Goal: Task Accomplishment & Management: Manage account settings

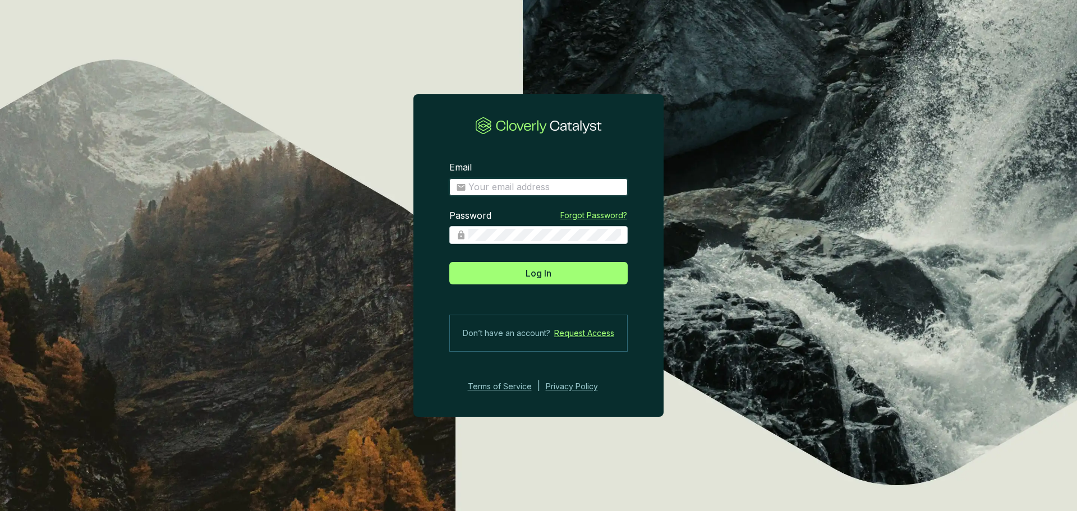
click at [530, 186] on input "Email" at bounding box center [544, 187] width 153 height 12
type input "[EMAIL_ADDRESS][DOMAIN_NAME]"
click at [449, 262] on button "Log In" at bounding box center [538, 273] width 178 height 22
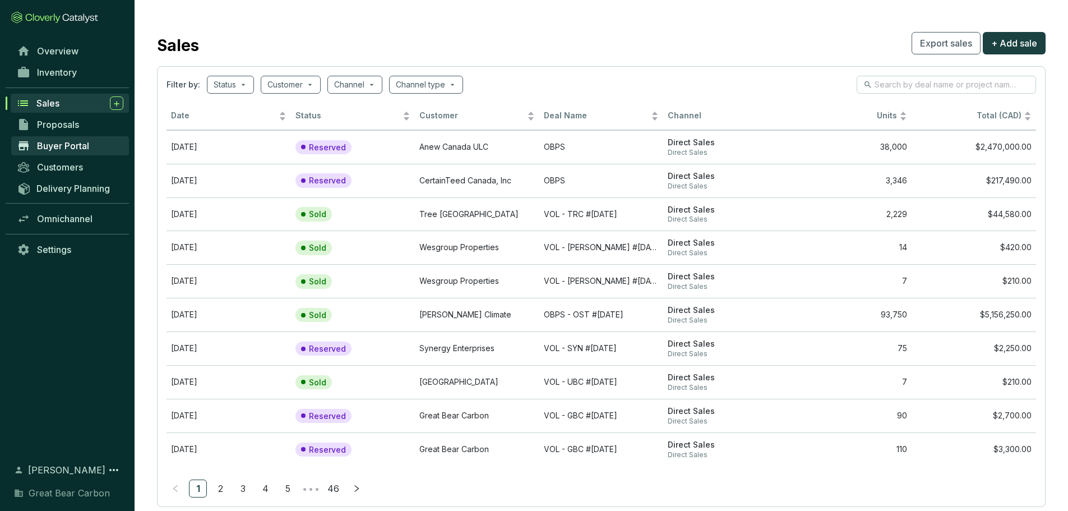
click at [83, 147] on span "Buyer Portal" at bounding box center [63, 145] width 52 height 11
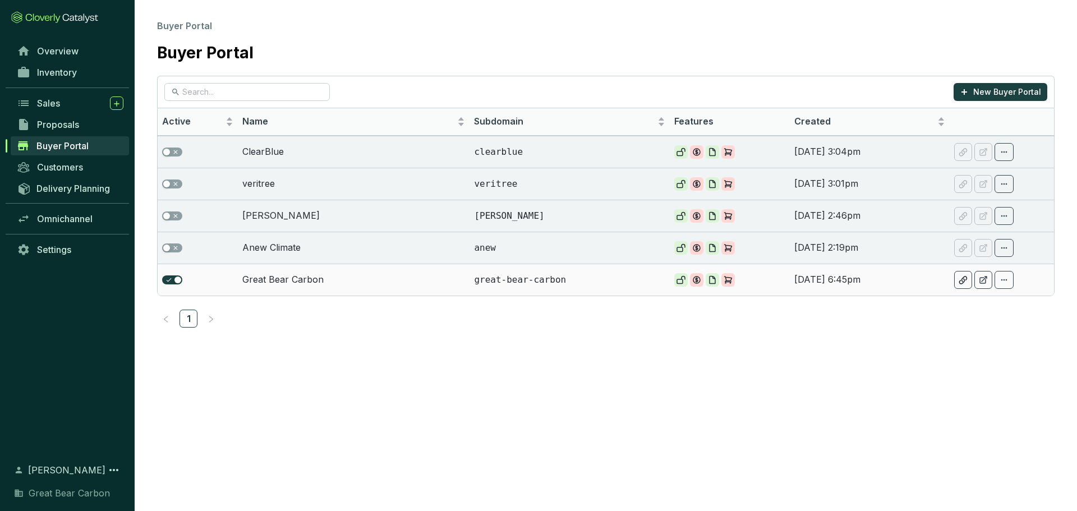
click at [308, 279] on td "Great Bear Carbon" at bounding box center [354, 280] width 232 height 32
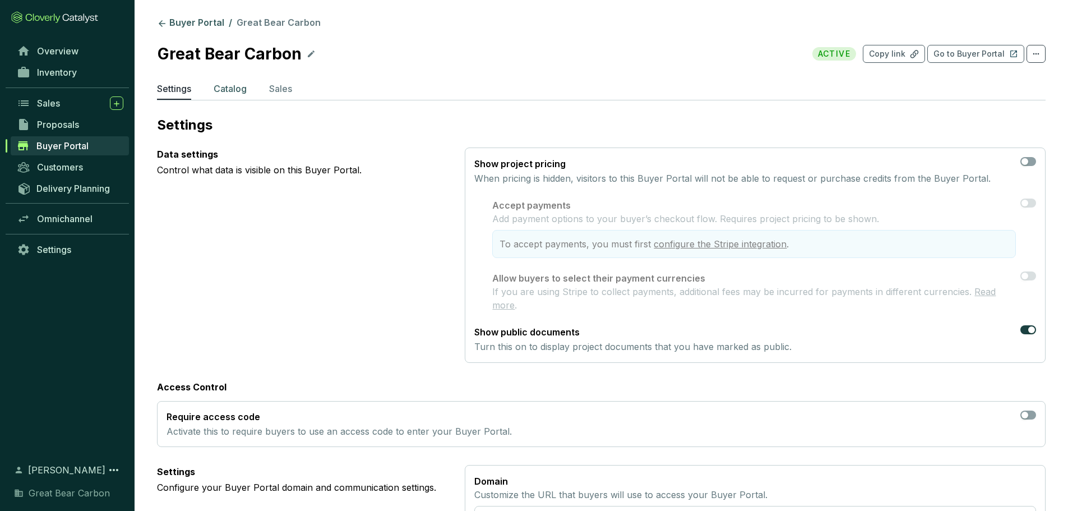
click at [220, 82] on p "Catalog" at bounding box center [230, 88] width 33 height 13
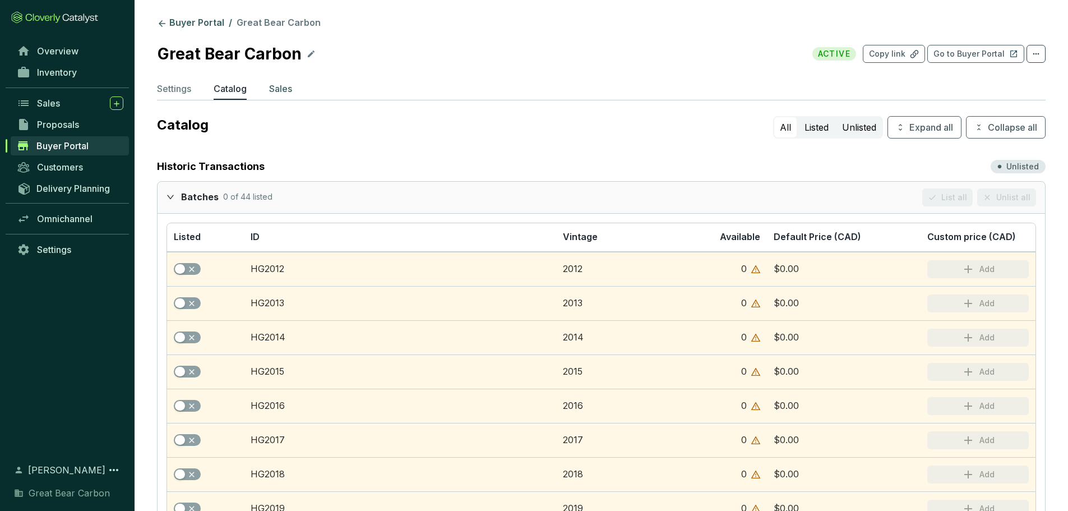
click at [285, 92] on p "Sales" at bounding box center [280, 88] width 23 height 13
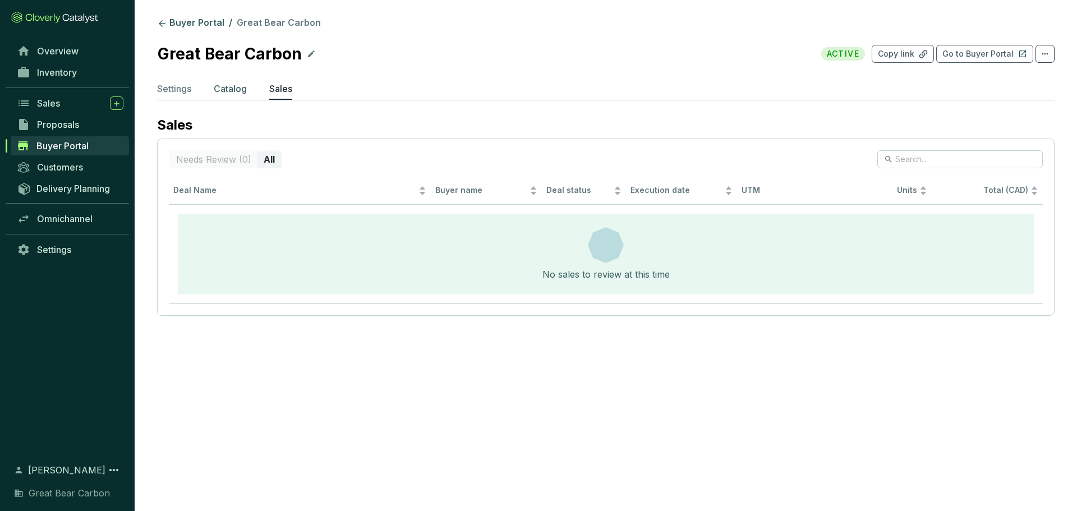
click at [246, 99] on li "Catalog" at bounding box center [230, 91] width 33 height 18
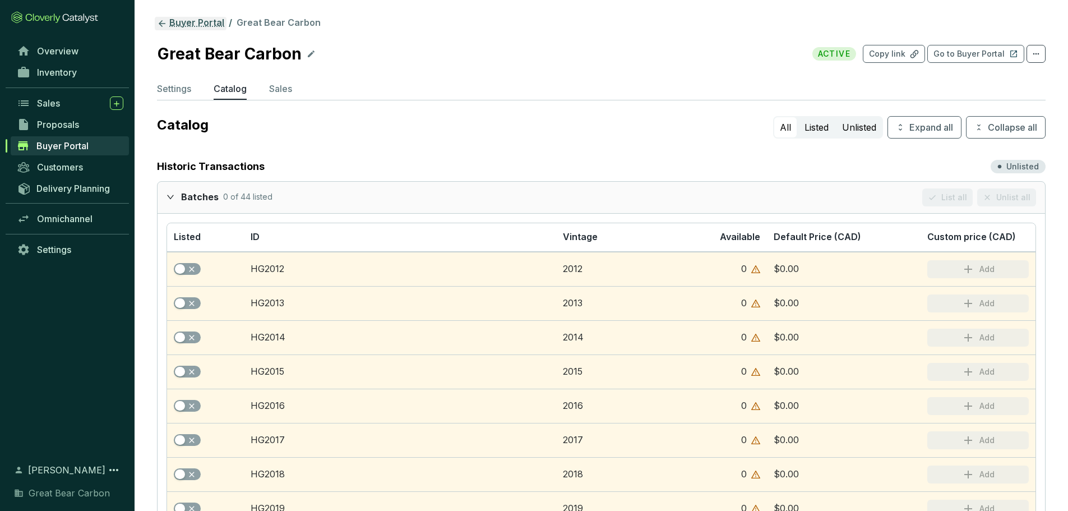
click at [166, 25] on icon at bounding box center [162, 24] width 10 height 10
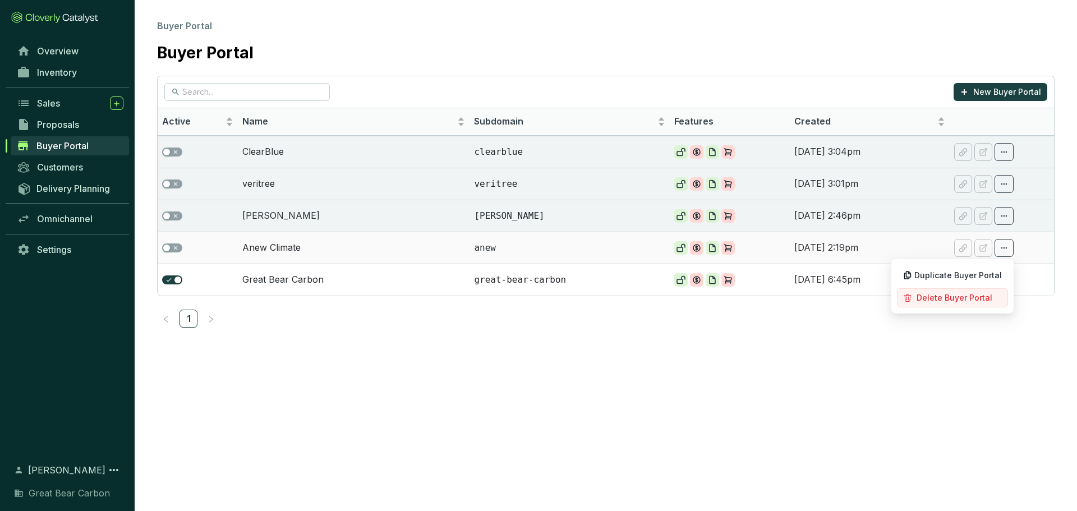
click at [968, 295] on span "Delete Buyer Portal" at bounding box center [954, 297] width 76 height 9
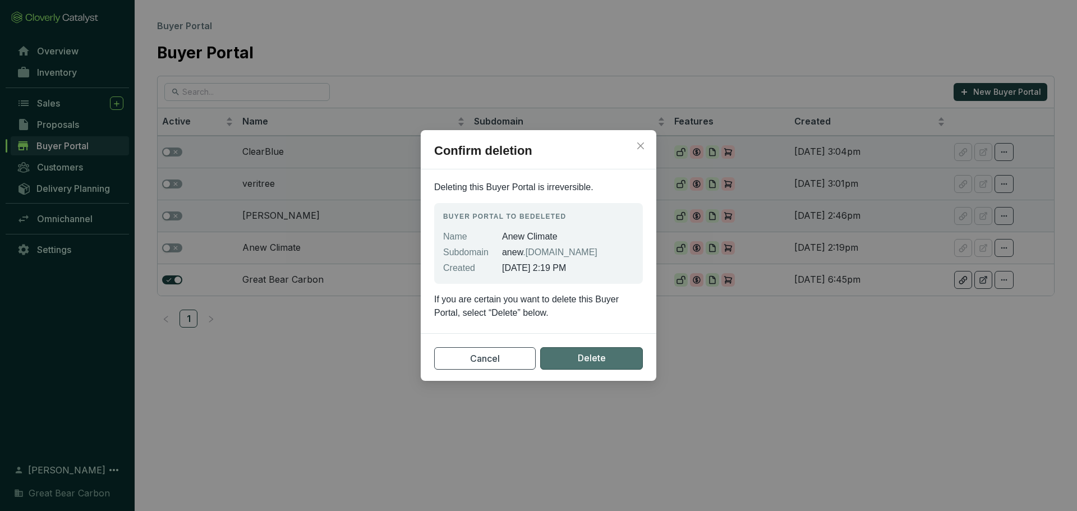
click at [585, 357] on span "Delete" at bounding box center [592, 358] width 28 height 14
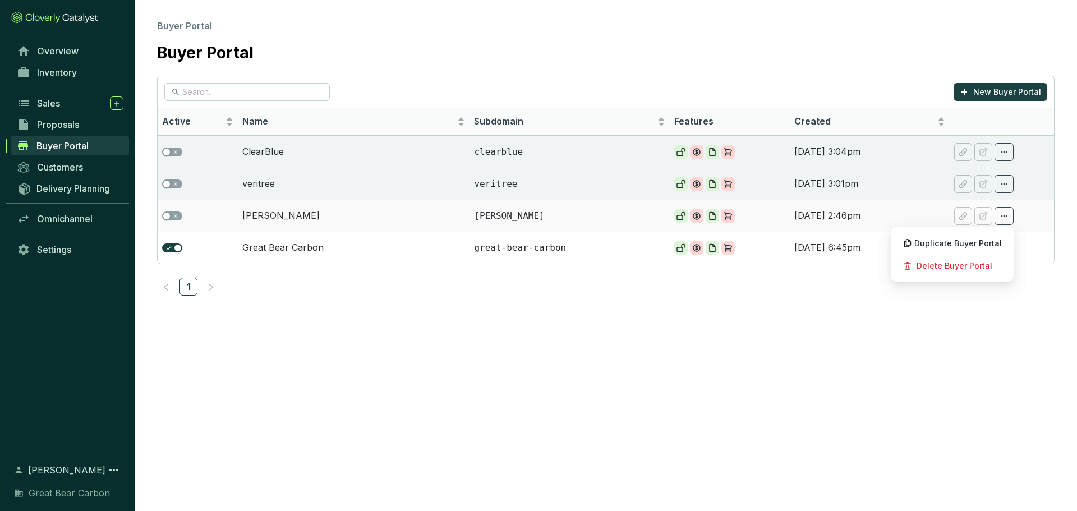
click at [999, 209] on span at bounding box center [1003, 216] width 19 height 18
click at [951, 267] on span "Delete Buyer Portal" at bounding box center [954, 265] width 76 height 9
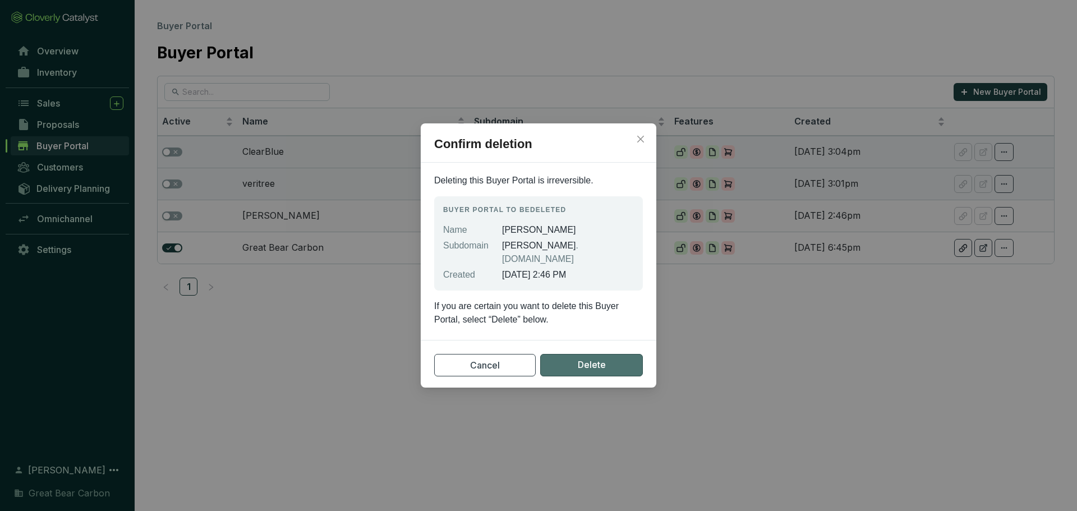
click at [583, 358] on span "Delete" at bounding box center [592, 365] width 28 height 14
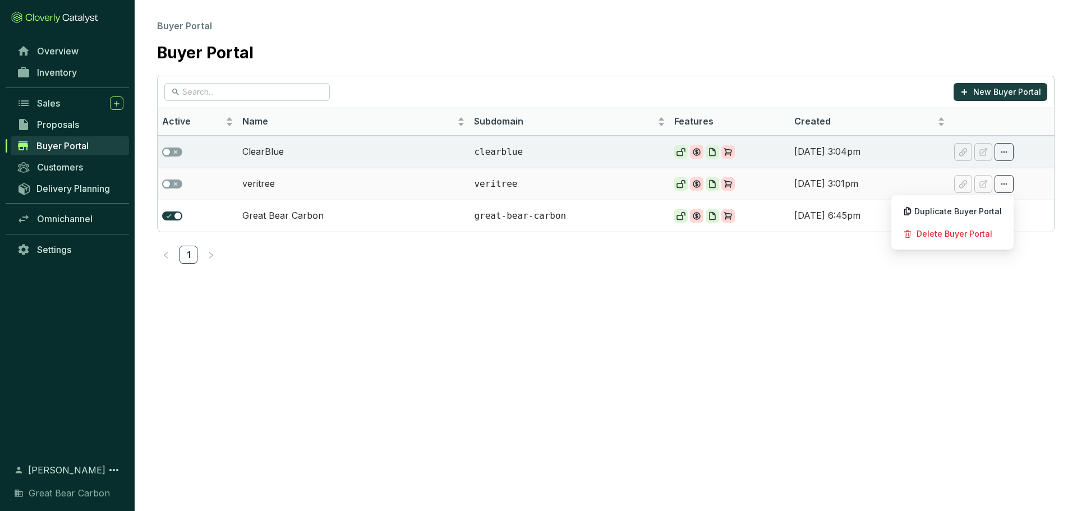
click at [1007, 185] on icon at bounding box center [1003, 183] width 9 height 13
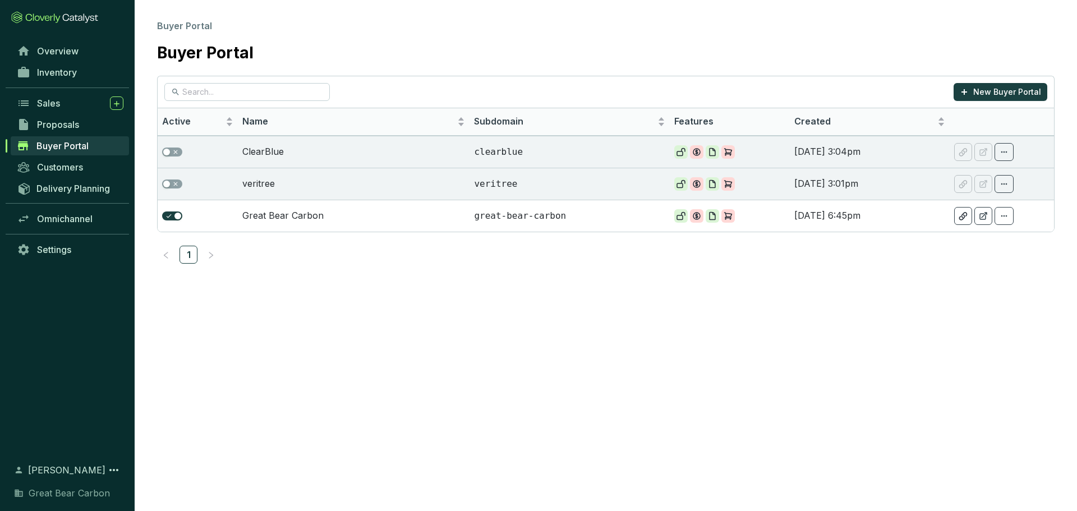
click at [943, 241] on section "New Buyer Portal Active Name Subdomain Features Created ClearBlue clearblue [DA…" at bounding box center [606, 179] width 942 height 206
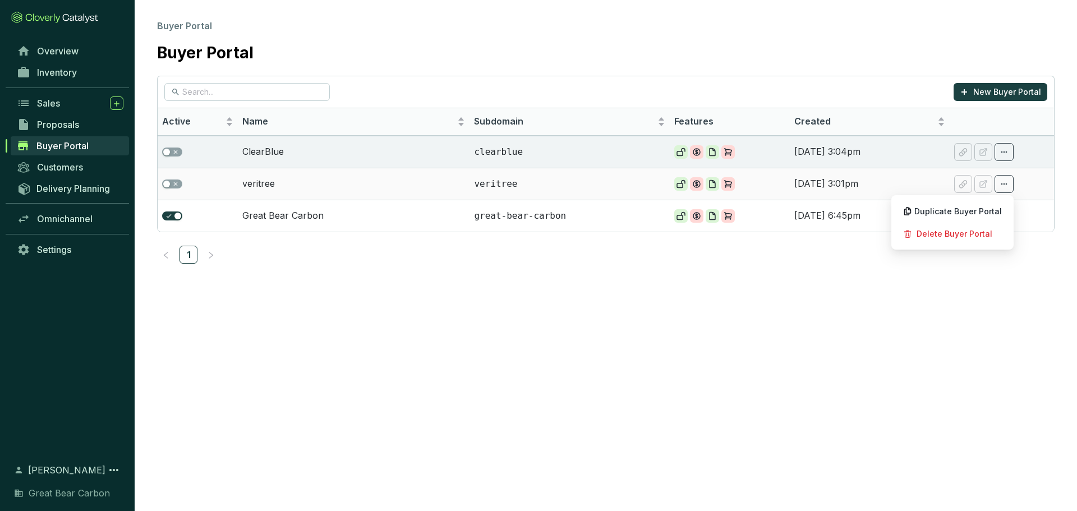
click at [1003, 184] on icon at bounding box center [1003, 183] width 9 height 13
click at [970, 237] on span "Delete Buyer Portal" at bounding box center [954, 233] width 76 height 9
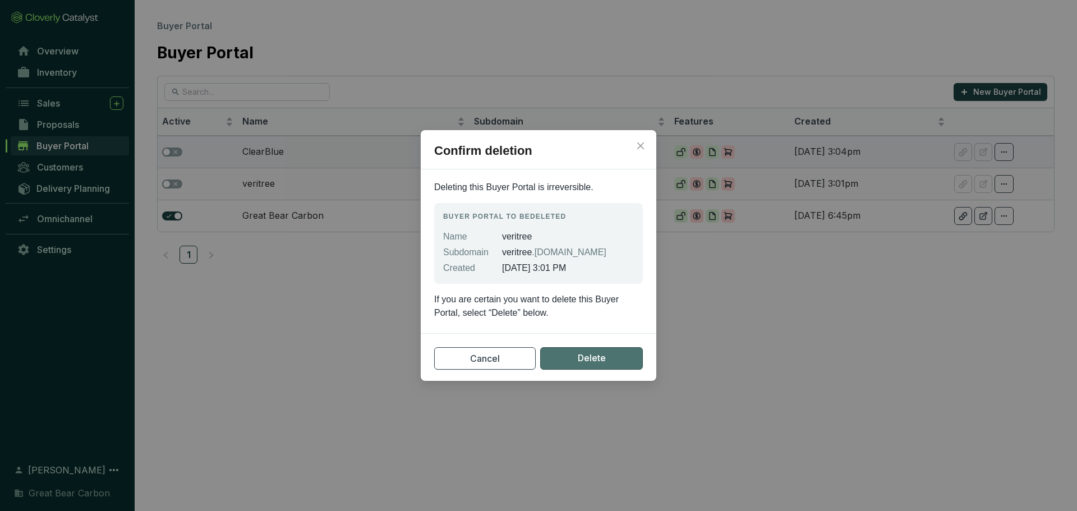
click at [582, 361] on span "Delete" at bounding box center [592, 358] width 28 height 14
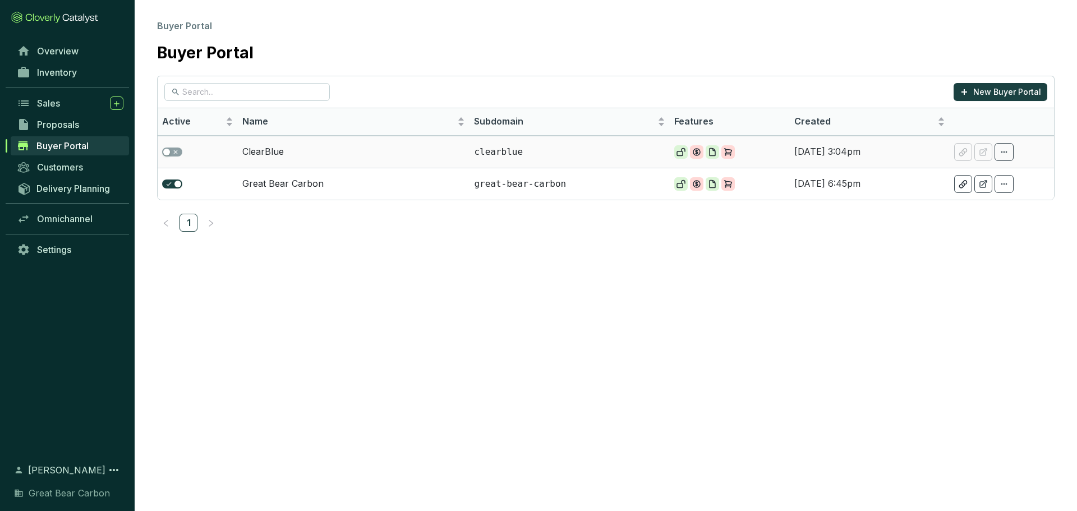
click at [412, 148] on td "ClearBlue" at bounding box center [354, 152] width 232 height 32
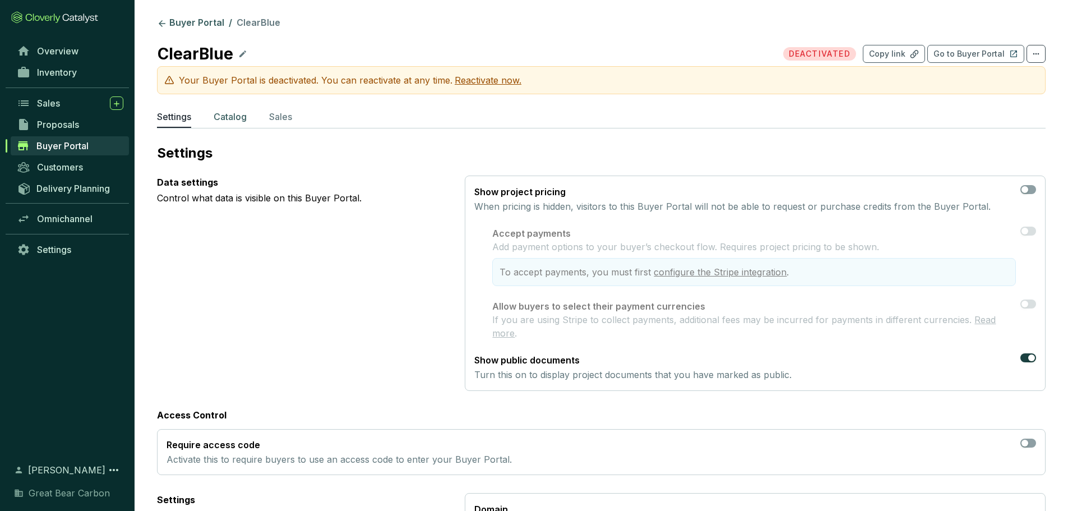
click at [215, 119] on p "Catalog" at bounding box center [230, 116] width 33 height 13
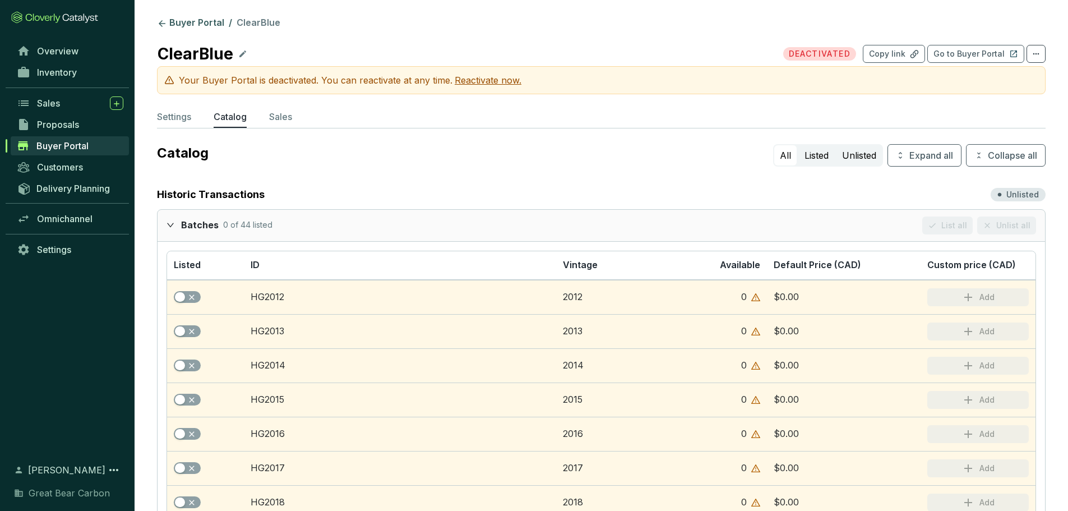
click at [238, 50] on icon at bounding box center [242, 53] width 9 height 13
click at [227, 54] on icon at bounding box center [227, 53] width 9 height 13
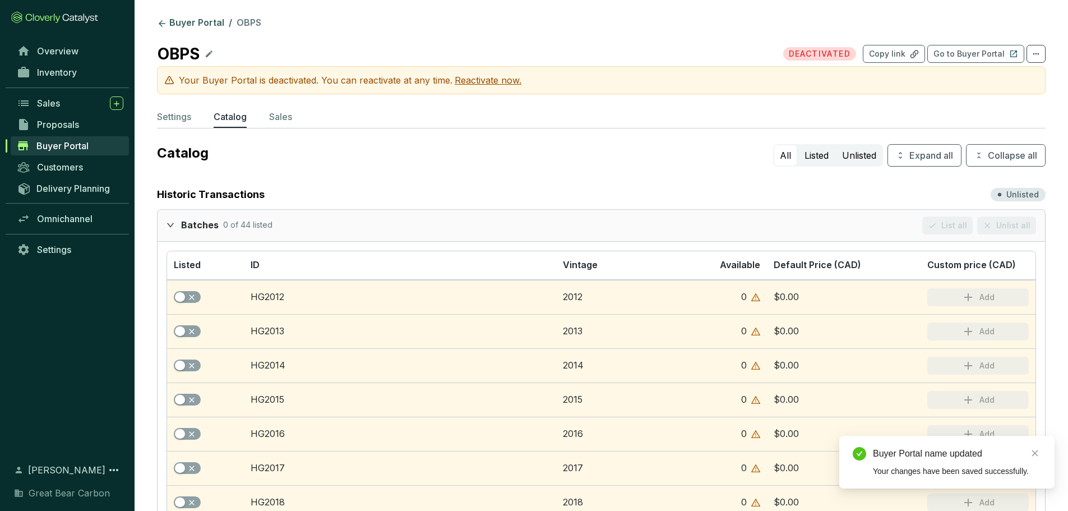
click at [169, 230] on div at bounding box center [174, 224] width 15 height 16
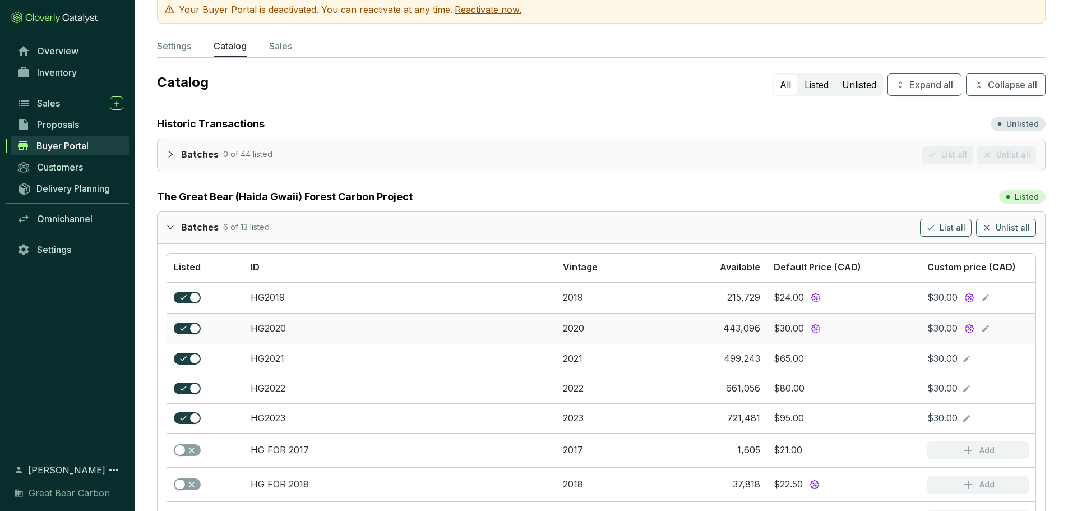
scroll to position [168, 0]
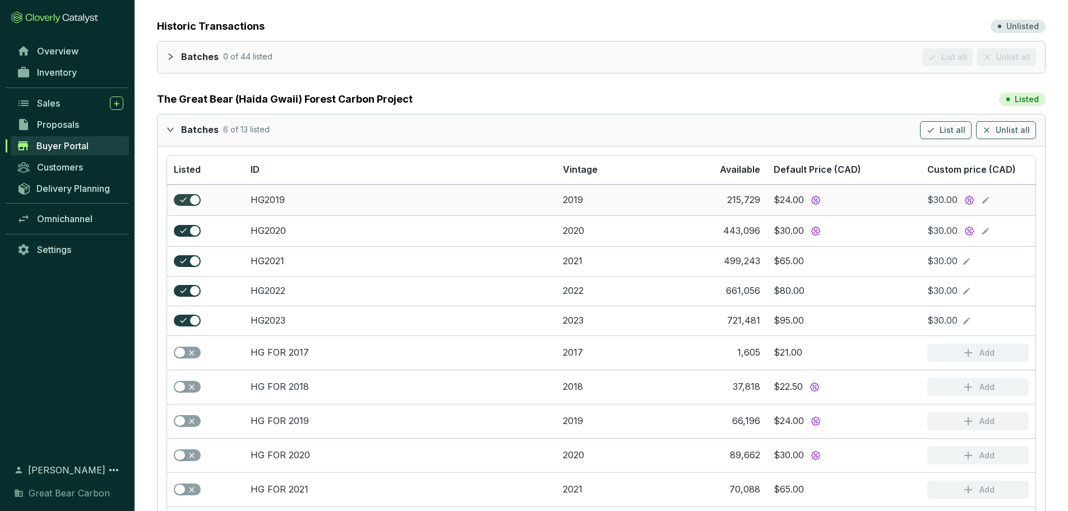
click at [190, 204] on div "button" at bounding box center [195, 200] width 10 height 10
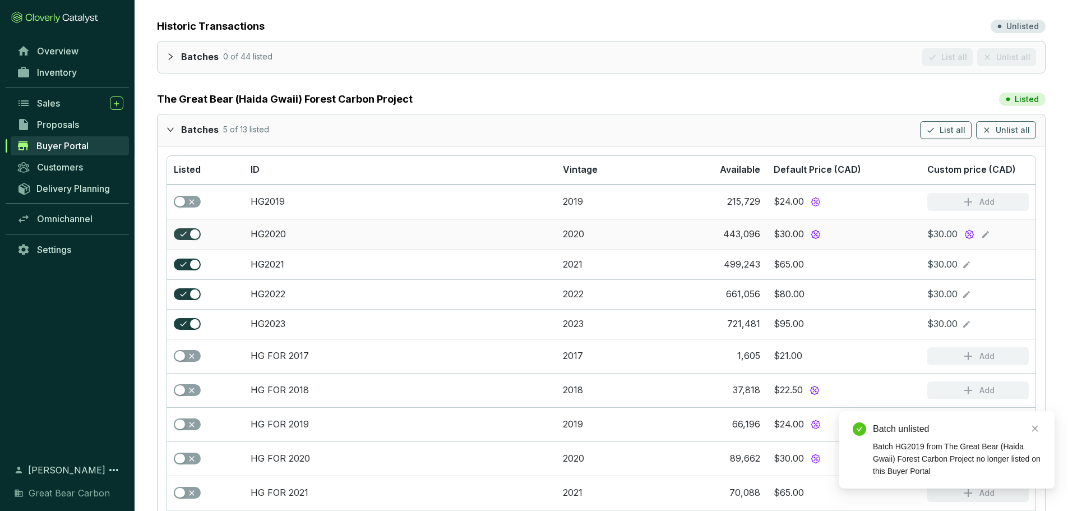
click at [188, 229] on span "button" at bounding box center [187, 234] width 27 height 12
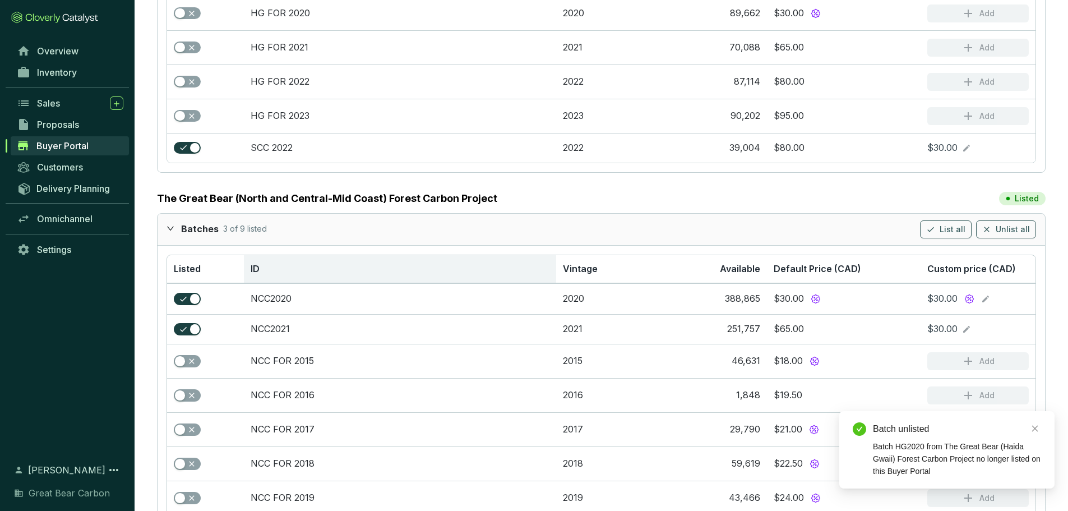
scroll to position [718, 0]
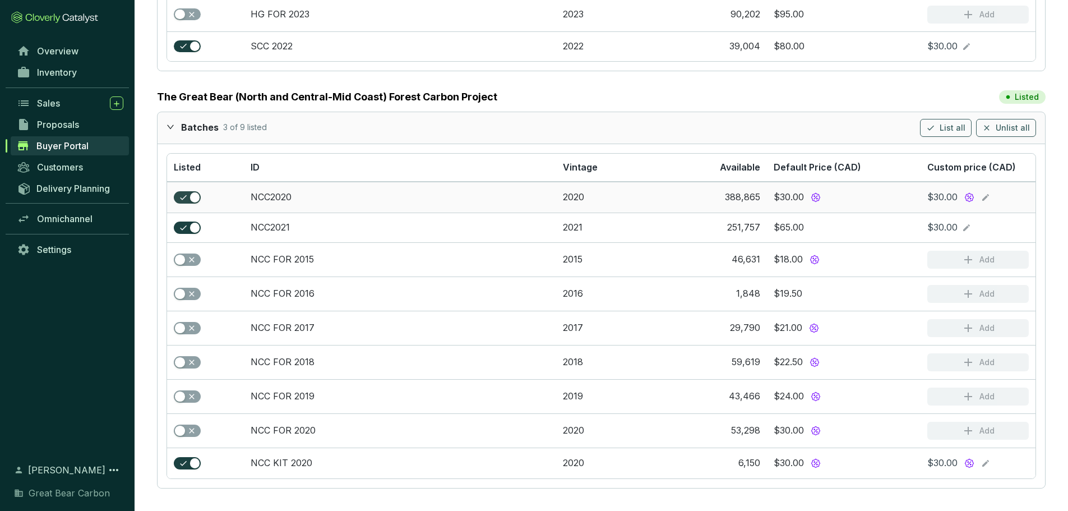
click at [195, 198] on div "button" at bounding box center [195, 197] width 10 height 10
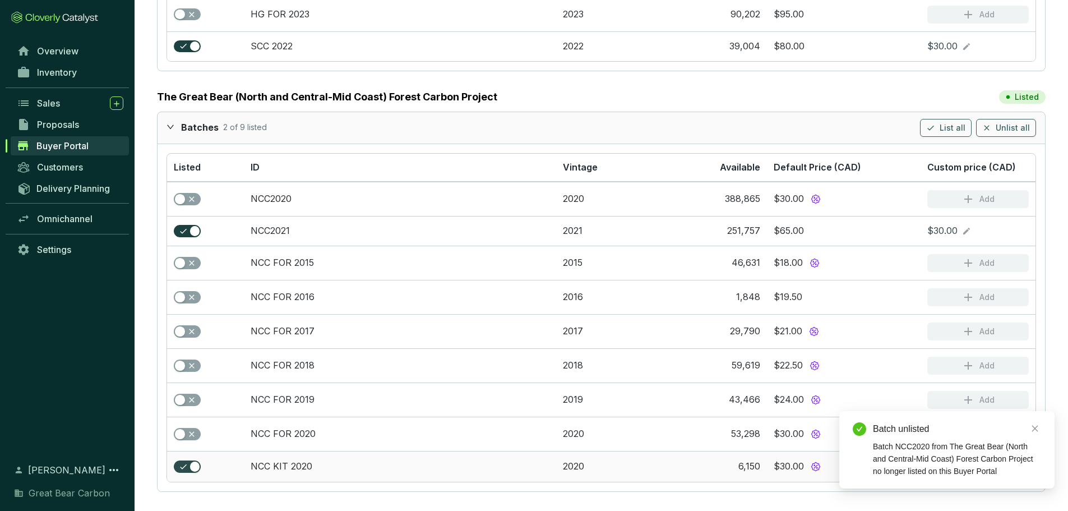
click at [195, 469] on div "button" at bounding box center [195, 467] width 10 height 10
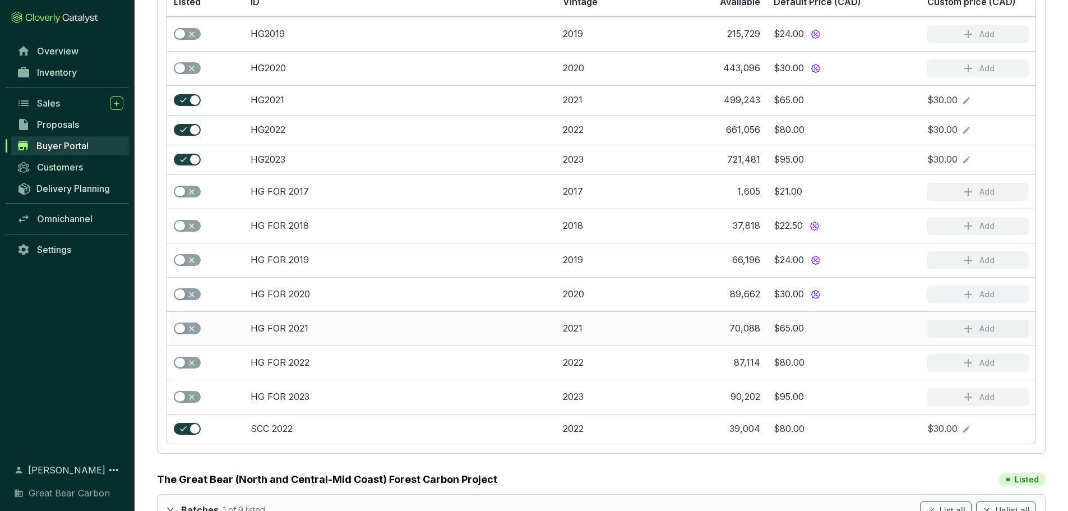
scroll to position [336, 0]
click at [185, 326] on button "button" at bounding box center [187, 328] width 27 height 12
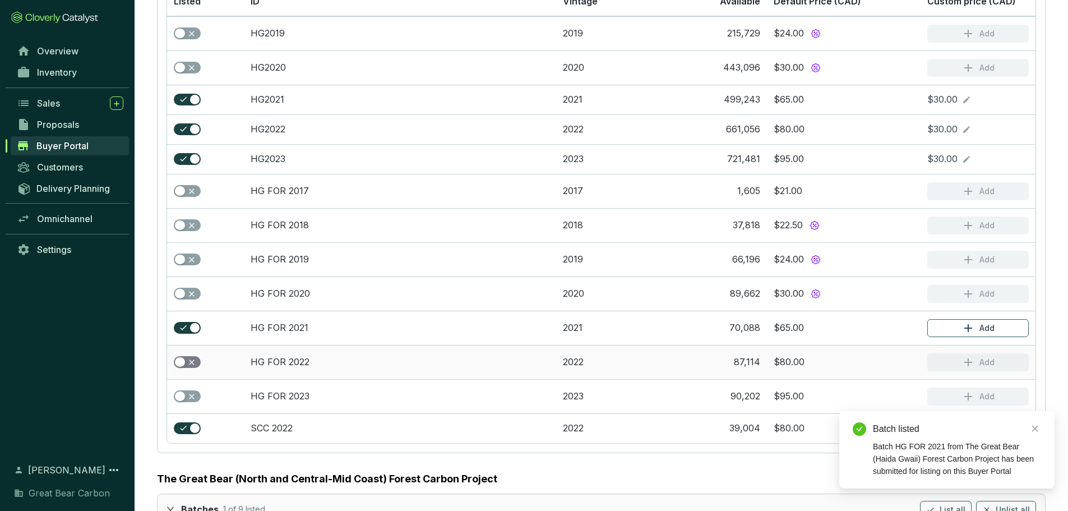
click at [186, 367] on span "button" at bounding box center [187, 362] width 27 height 12
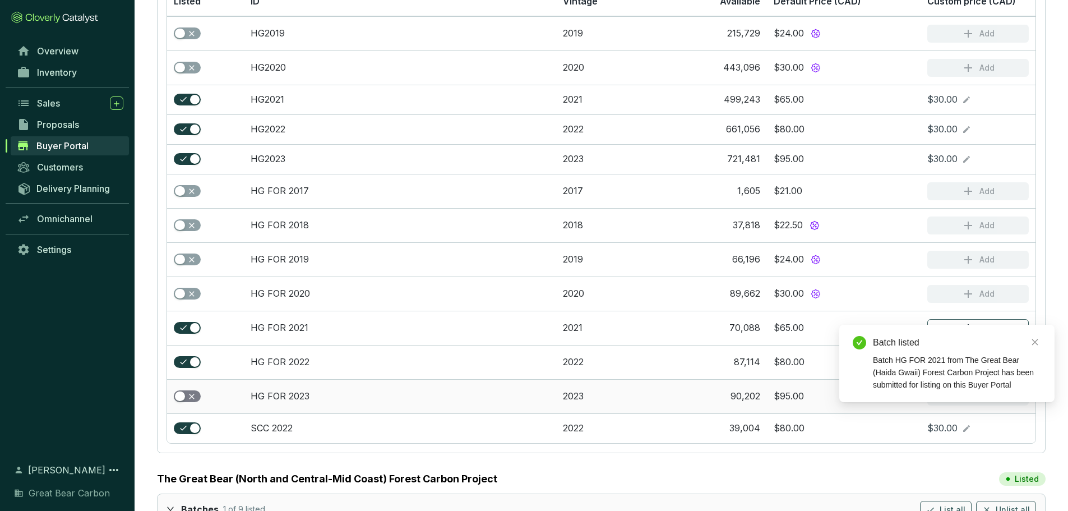
click at [195, 390] on span "button" at bounding box center [187, 396] width 27 height 12
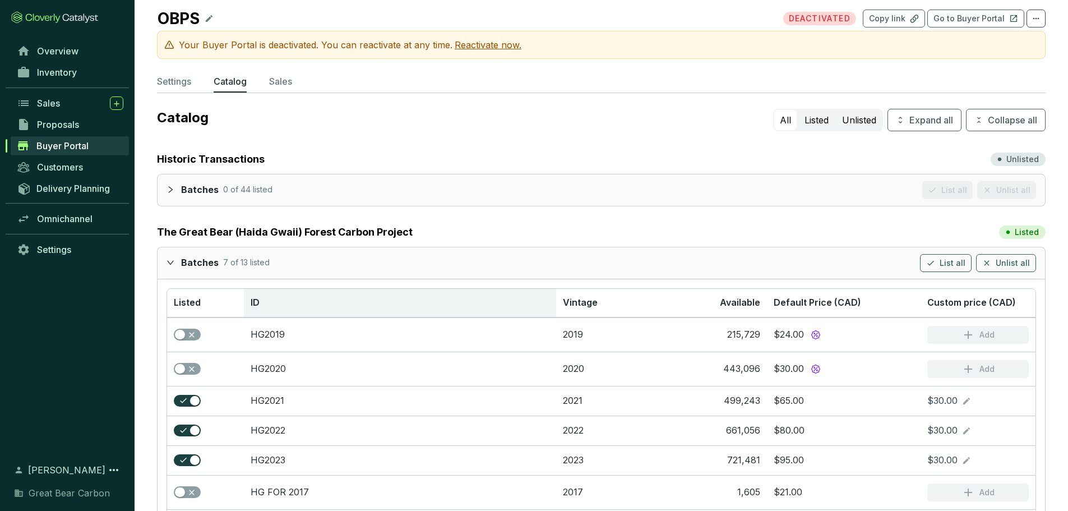
scroll to position [0, 0]
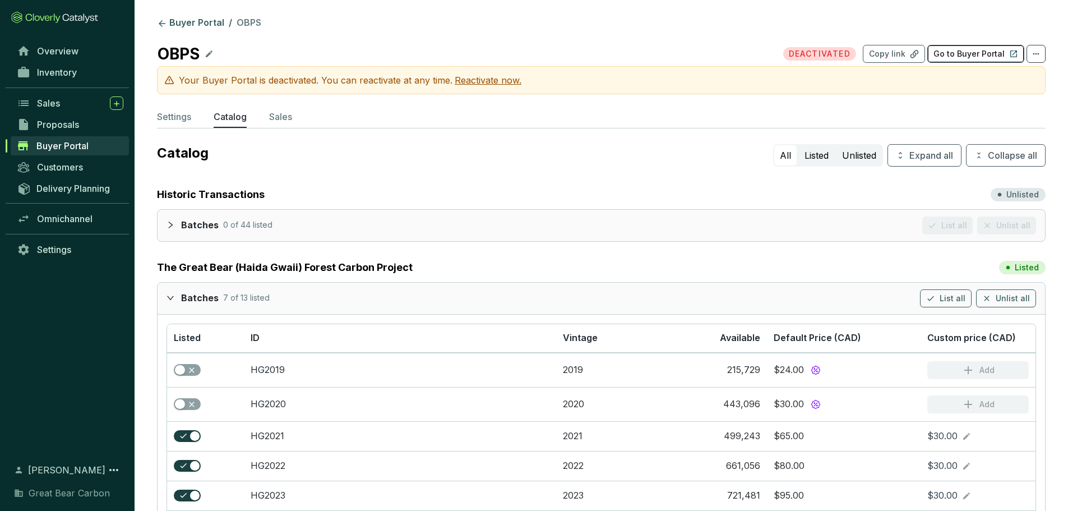
click at [966, 51] on p "Go to Buyer Portal" at bounding box center [969, 53] width 71 height 11
click at [172, 21] on link "Buyer Portal" at bounding box center [191, 23] width 72 height 13
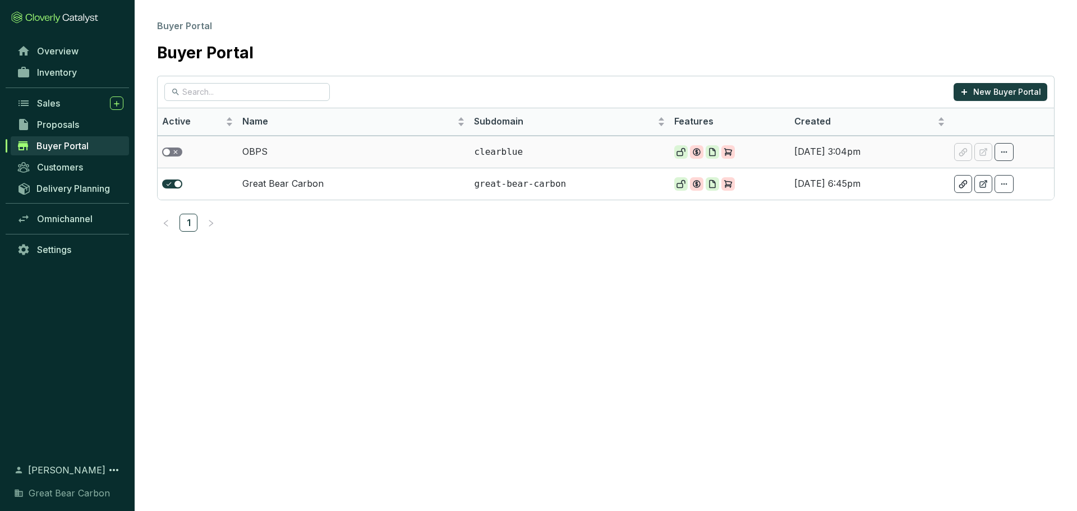
click at [167, 151] on div "button" at bounding box center [166, 152] width 7 height 7
click at [456, 154] on td "OBPS" at bounding box center [354, 152] width 232 height 32
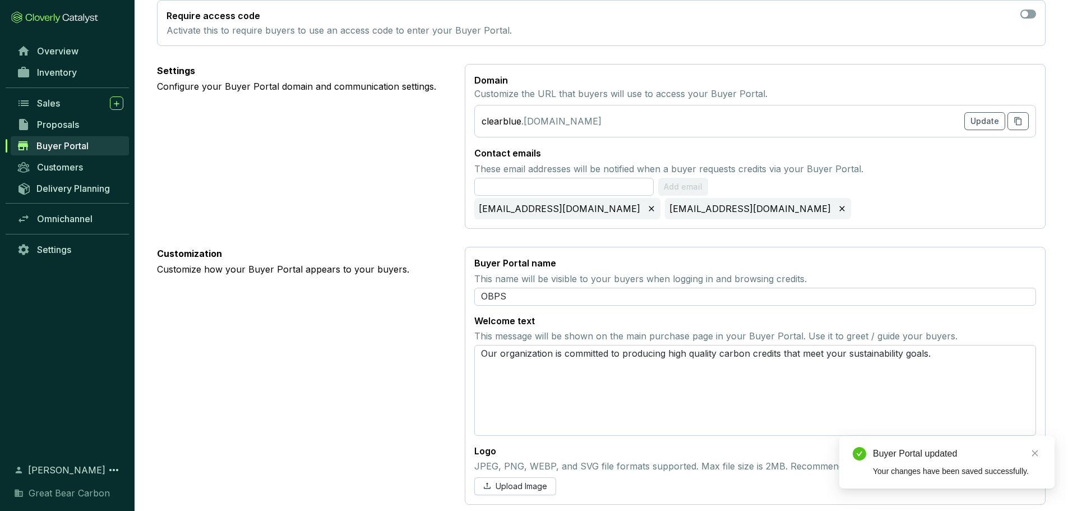
scroll to position [417, 0]
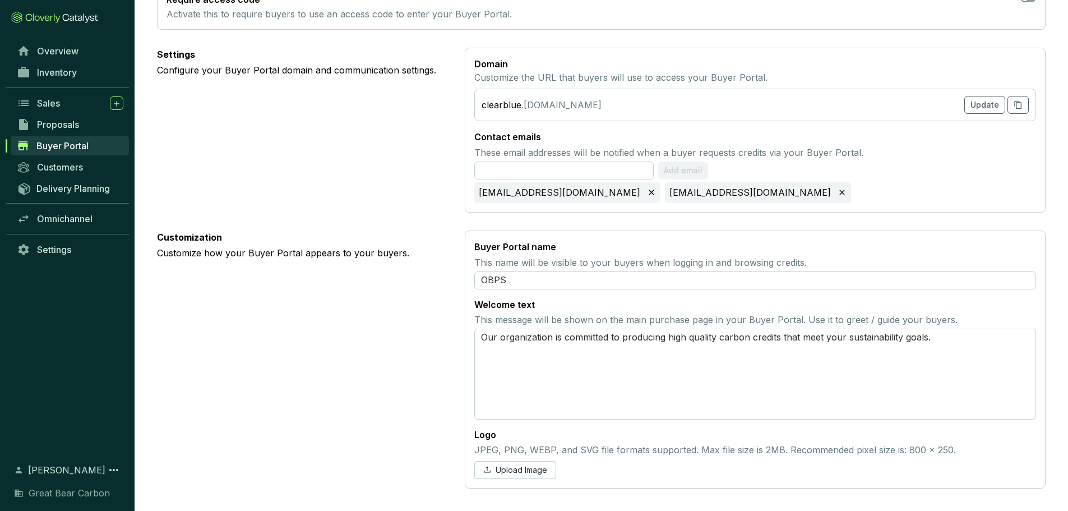
click at [518, 105] on div "clearblue" at bounding box center [502, 104] width 40 height 13
click at [978, 107] on span "Update" at bounding box center [985, 104] width 29 height 11
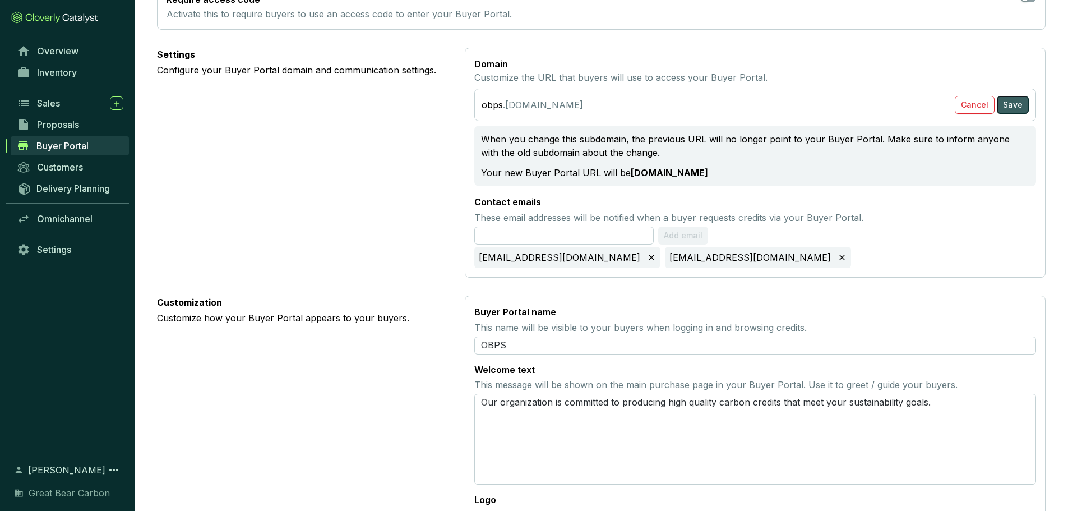
click at [1013, 103] on span "Save" at bounding box center [1013, 104] width 20 height 11
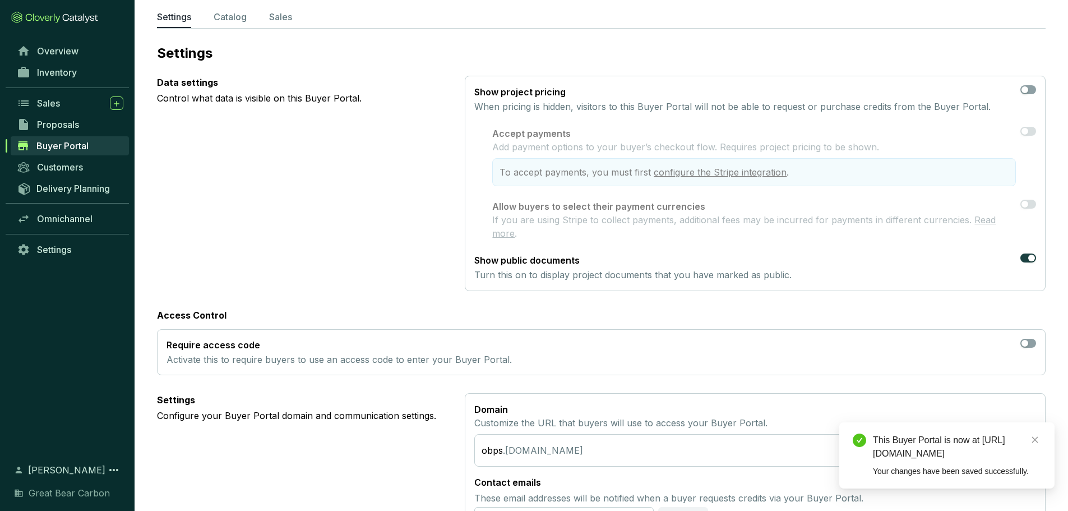
scroll to position [0, 0]
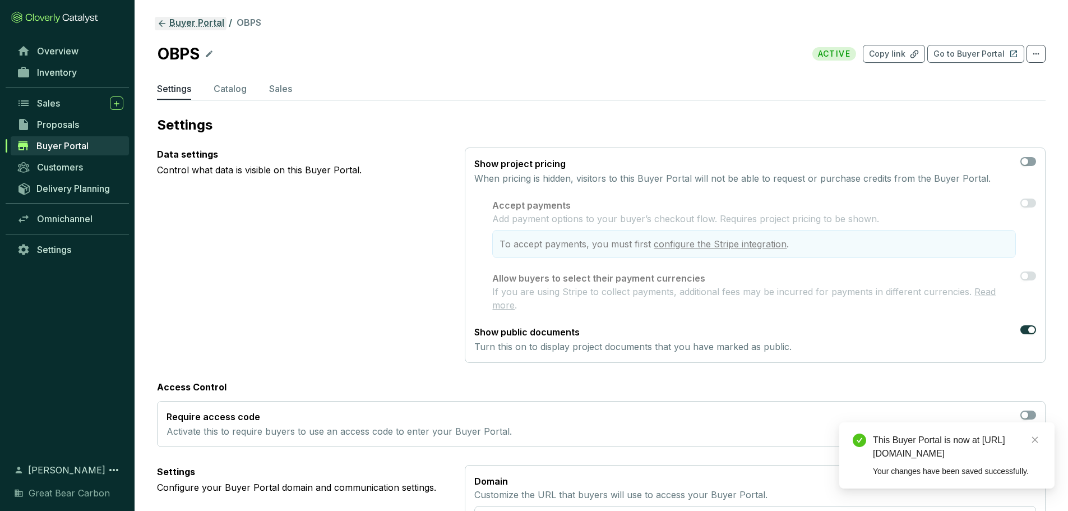
click at [168, 26] on link "Buyer Portal" at bounding box center [191, 23] width 72 height 13
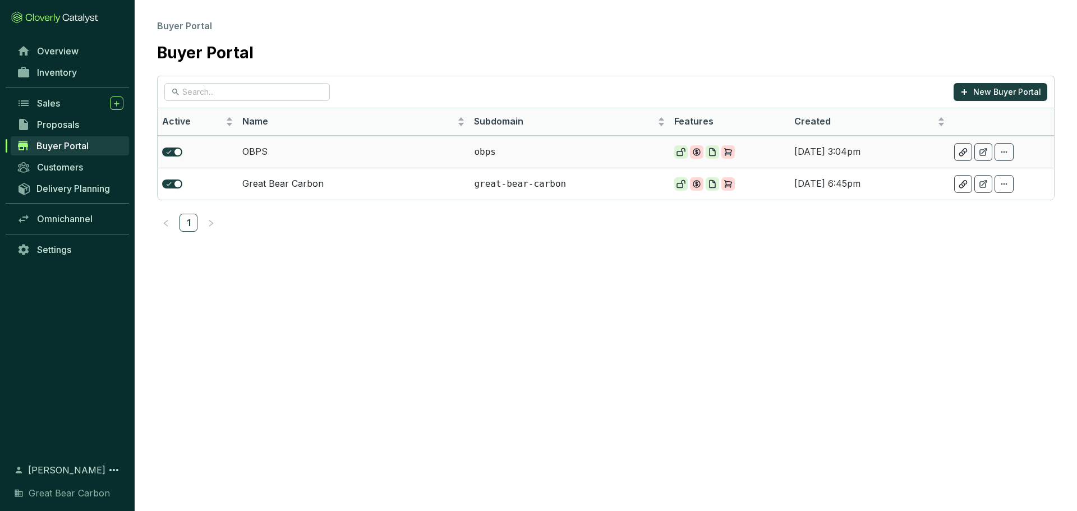
click at [266, 160] on td "OBPS" at bounding box center [354, 152] width 232 height 32
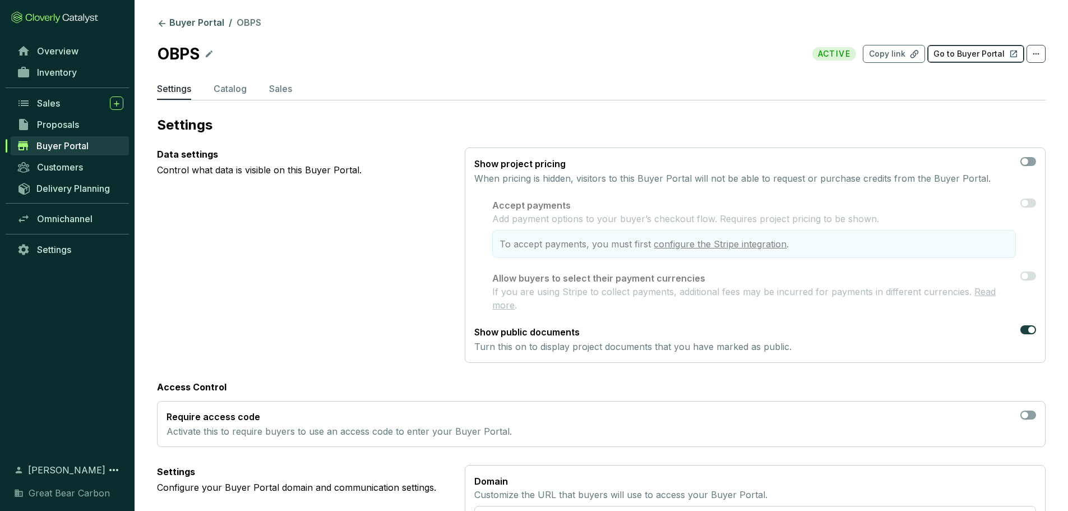
click at [974, 47] on button "Go to Buyer Portal" at bounding box center [976, 54] width 97 height 18
click at [230, 94] on p "Catalog" at bounding box center [230, 88] width 33 height 13
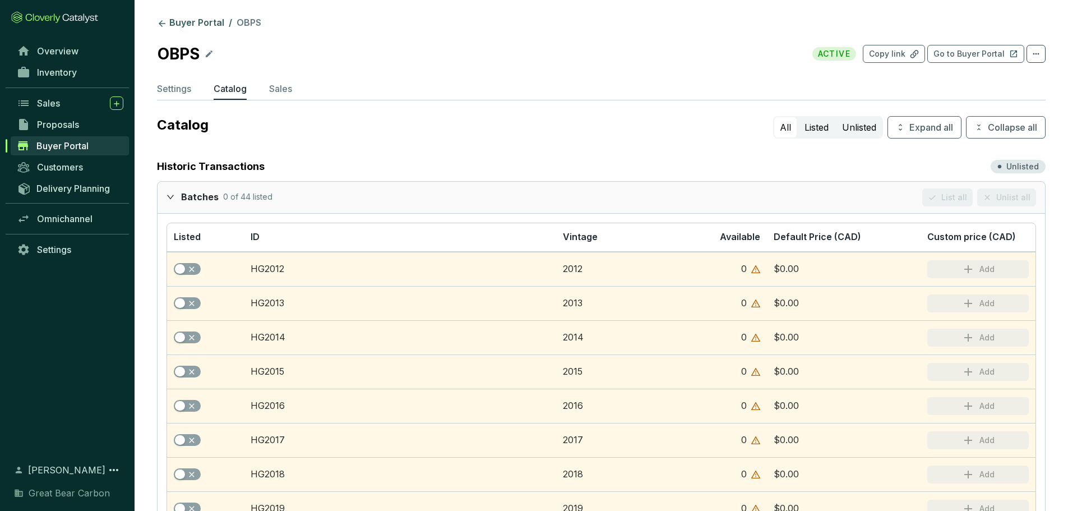
click at [170, 201] on div at bounding box center [174, 196] width 15 height 16
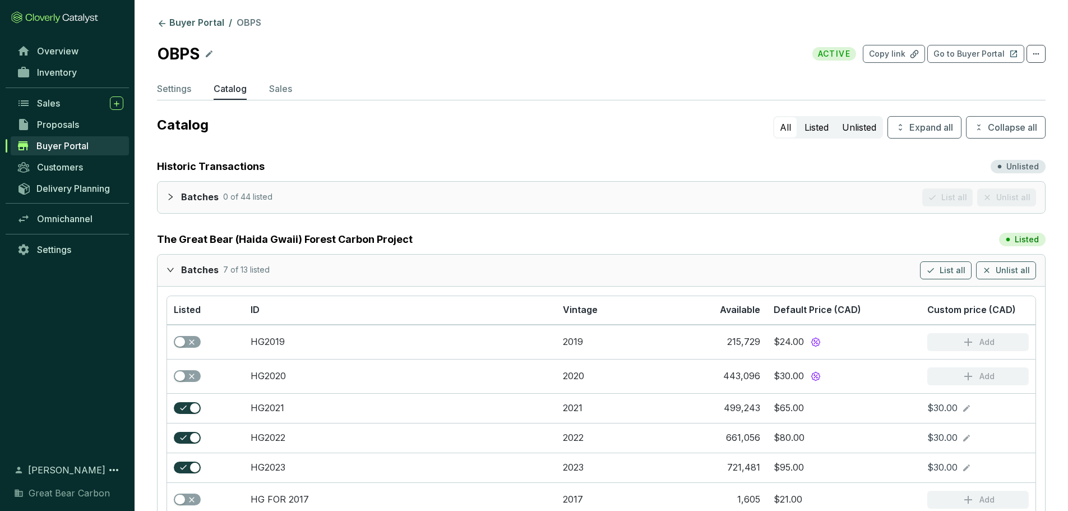
click at [169, 266] on span "expanded" at bounding box center [171, 270] width 8 height 8
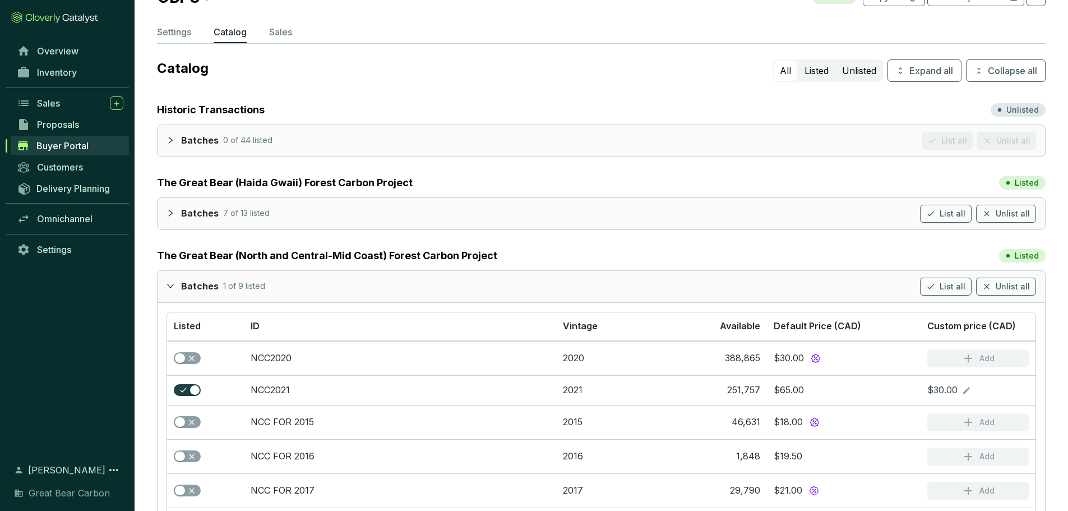
scroll to position [223, 0]
